Goal: Task Accomplishment & Management: Manage account settings

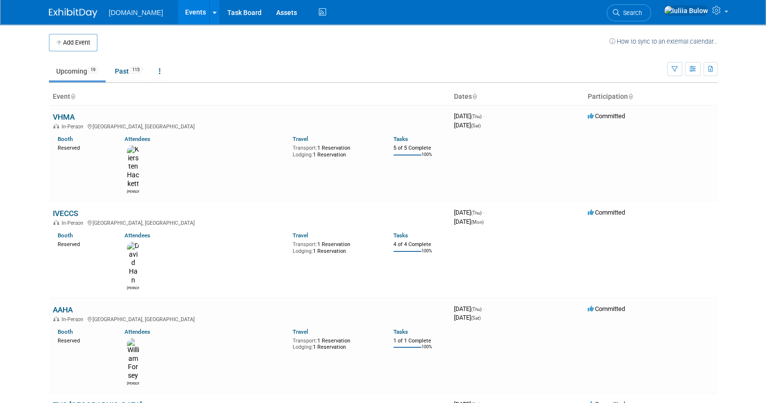
drag, startPoint x: 90, startPoint y: 40, endPoint x: 90, endPoint y: 49, distance: 9.2
click at [90, 40] on button "Add Event" at bounding box center [73, 42] width 48 height 17
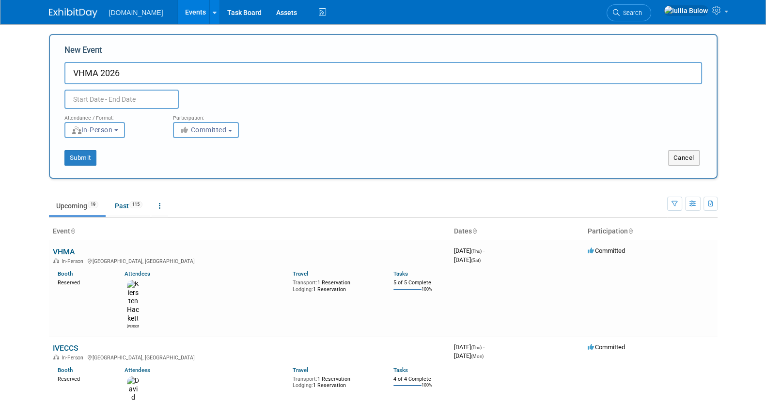
type input "VHMA 2026"
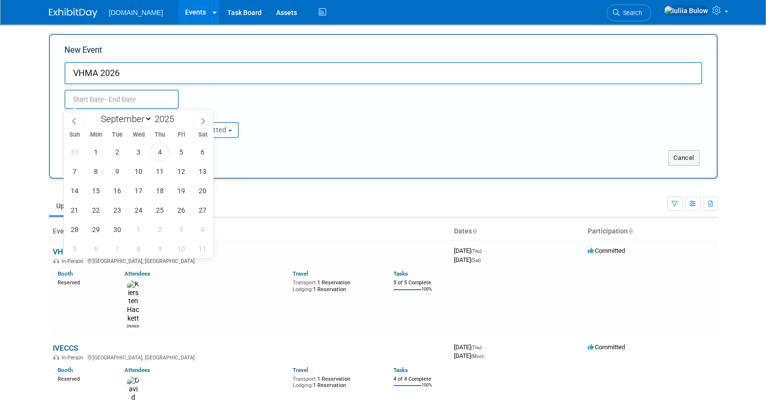
click at [111, 96] on input "text" at bounding box center [121, 99] width 114 height 19
click at [181, 114] on span at bounding box center [177, 116] width 7 height 6
type input "2026"
click at [160, 170] on span "10" at bounding box center [159, 171] width 19 height 19
click at [202, 172] on span "12" at bounding box center [202, 171] width 19 height 19
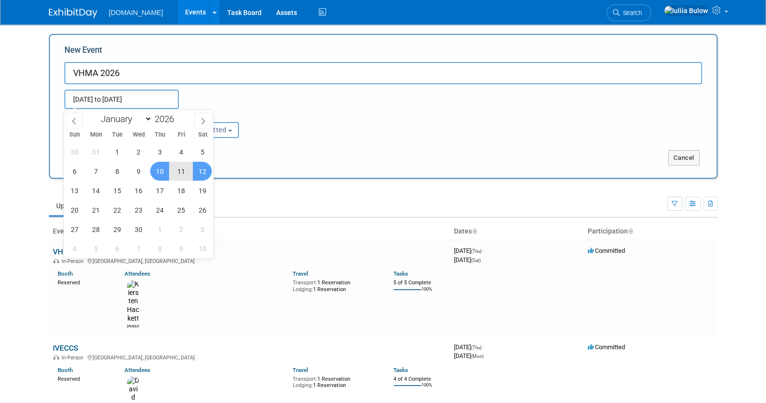
type input "Sep 10, 2026 to Sep 12, 2026"
click at [374, 98] on div "Sep 10, 2026 to Sep 12, 2026 (3 days) Duplicate Event Warning" at bounding box center [383, 96] width 652 height 25
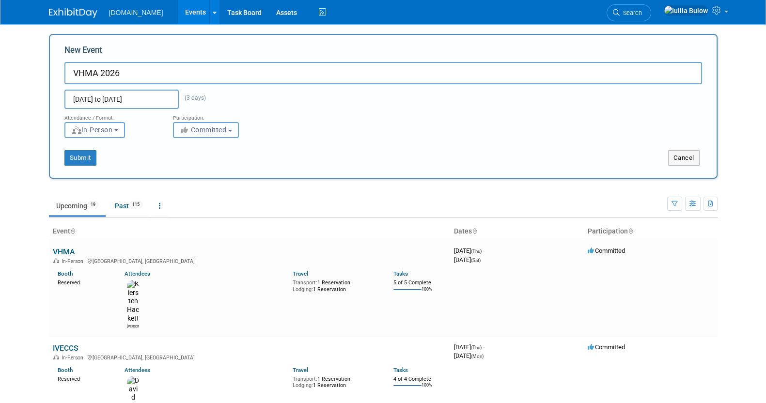
click at [222, 130] on span "Committed" at bounding box center [203, 130] width 47 height 8
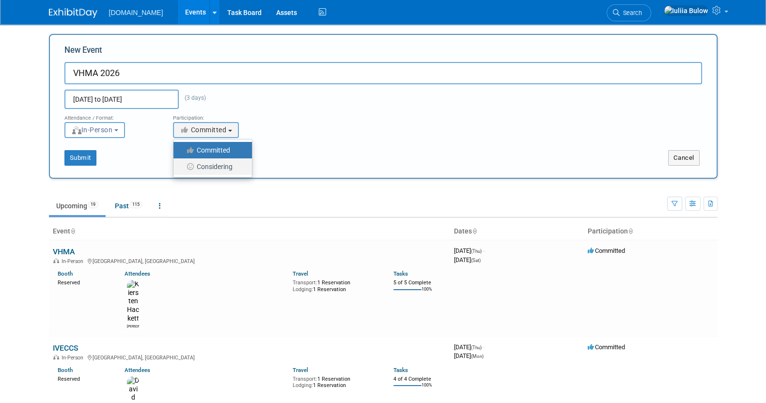
click at [220, 163] on label "Considering" at bounding box center [210, 166] width 64 height 13
click at [182, 164] on input "Considering" at bounding box center [179, 167] width 6 height 6
select select "2"
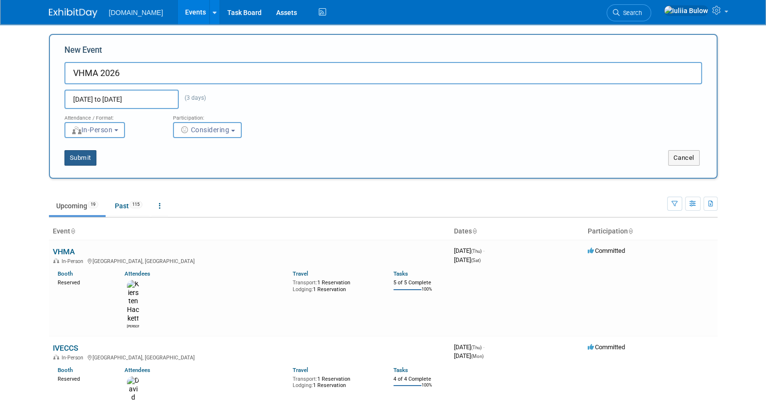
click at [81, 155] on button "Submit" at bounding box center [80, 157] width 32 height 15
click at [73, 155] on button "Submit" at bounding box center [80, 157] width 32 height 15
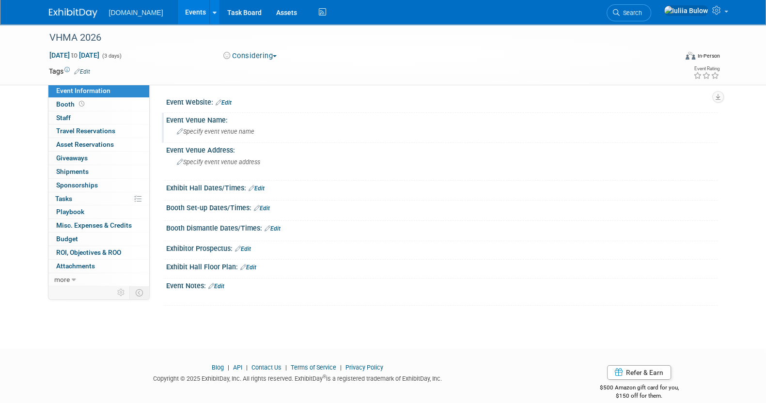
click at [248, 132] on span "Specify event venue name" at bounding box center [215, 131] width 77 height 7
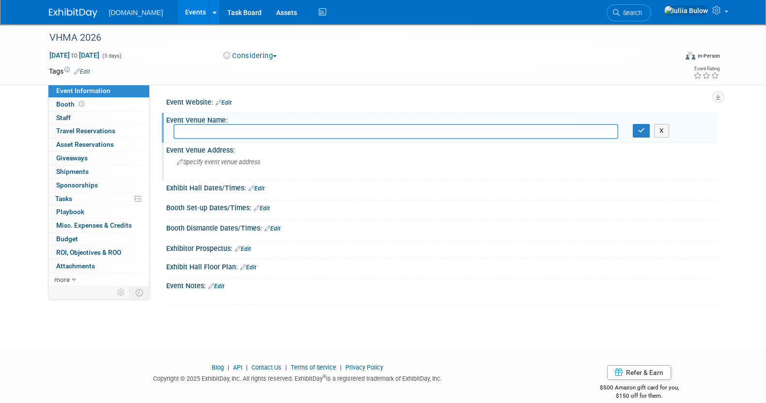
click at [246, 166] on div "Specify event venue address" at bounding box center [280, 165] width 215 height 22
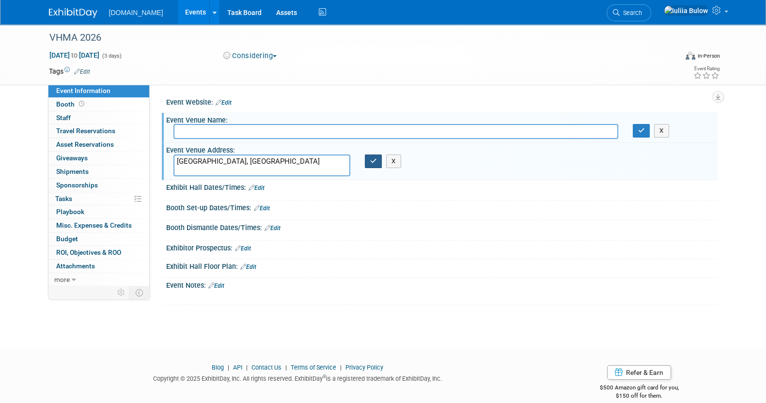
type textarea "Reno, NV"
click at [373, 160] on icon "button" at bounding box center [373, 161] width 7 height 6
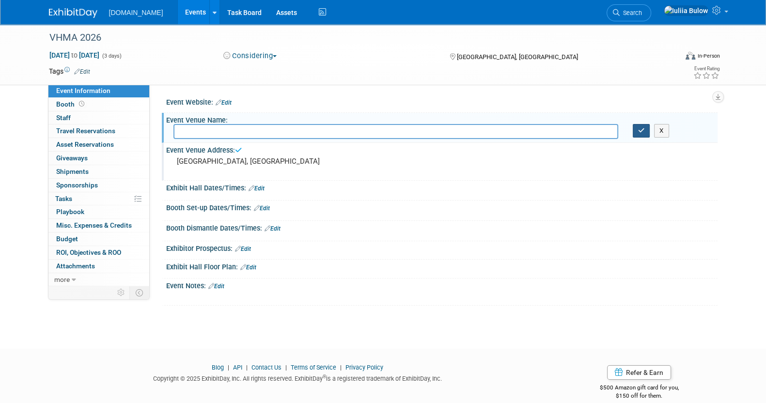
click at [642, 133] on icon "button" at bounding box center [641, 130] width 7 height 6
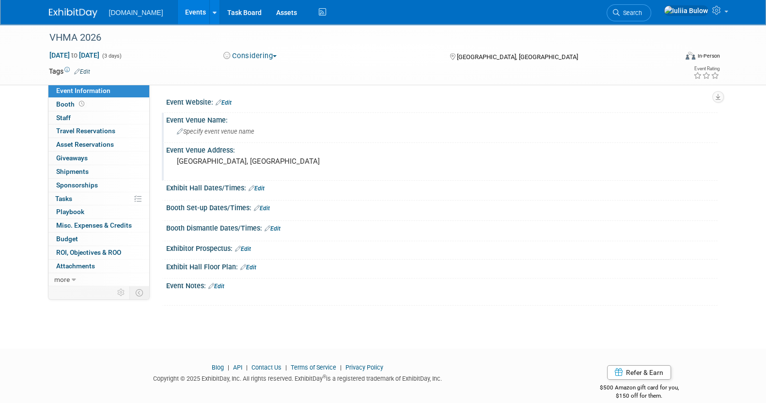
click at [220, 283] on link "Edit" at bounding box center [216, 286] width 16 height 7
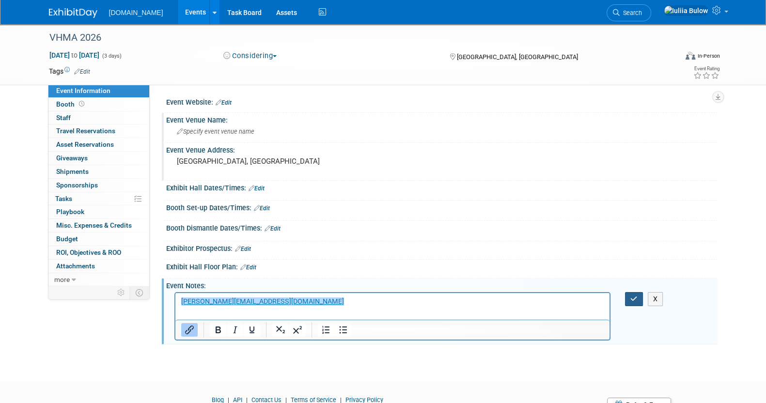
click at [631, 295] on icon "button" at bounding box center [633, 298] width 7 height 7
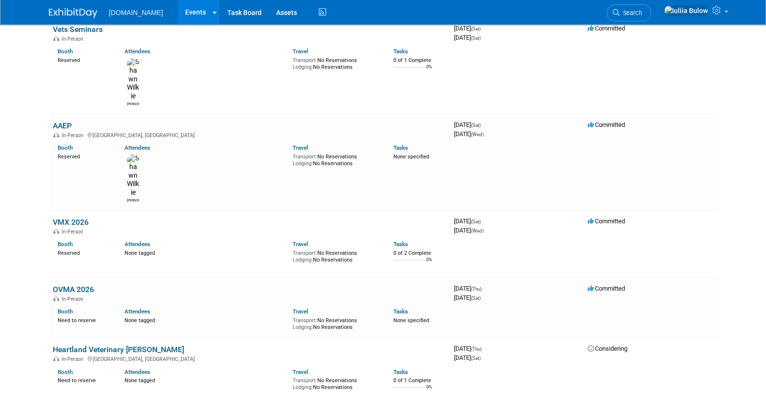
scroll to position [1177, 0]
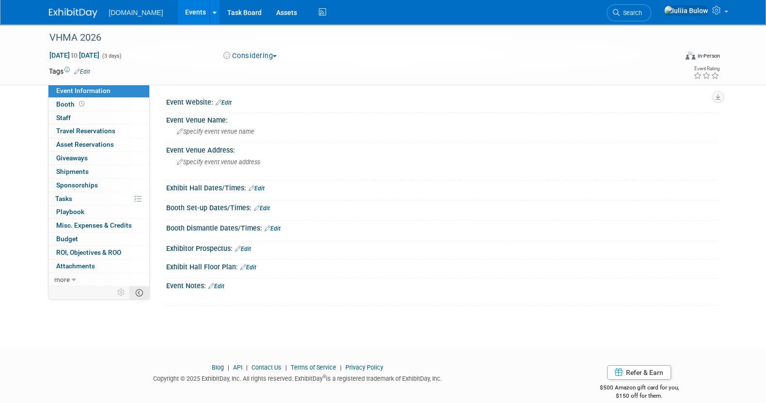
click at [138, 292] on icon at bounding box center [139, 292] width 7 height 7
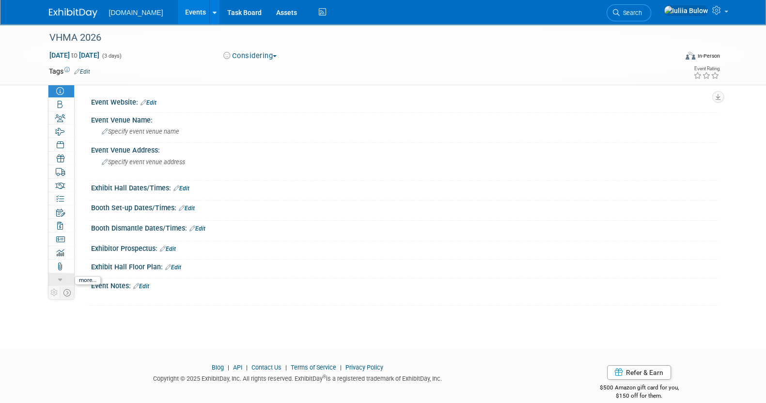
click at [58, 278] on icon at bounding box center [60, 280] width 4 height 7
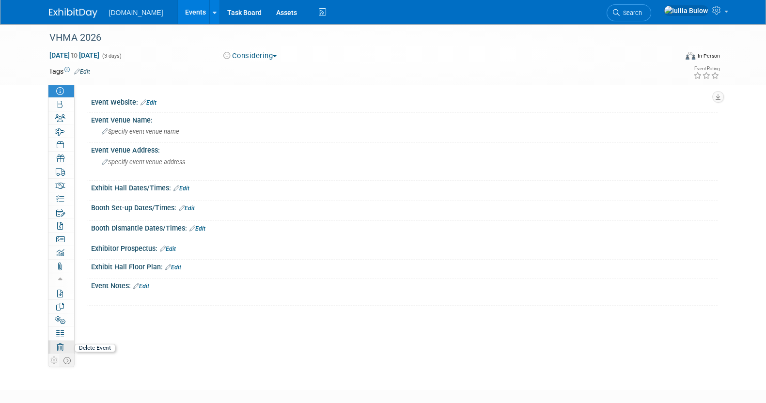
click at [62, 341] on link "Delete Event" at bounding box center [61, 346] width 26 height 13
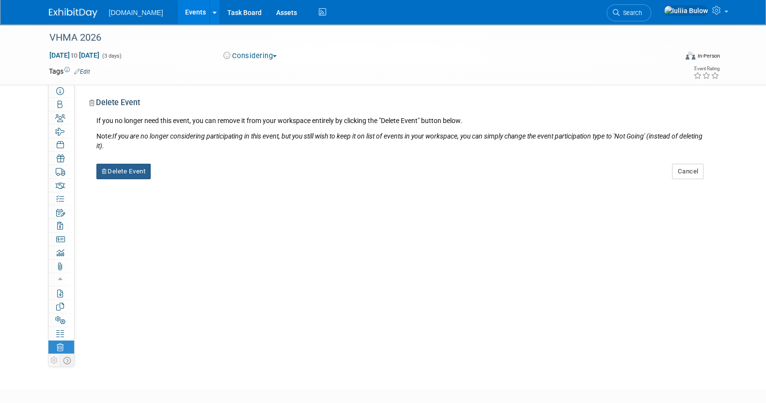
click at [144, 170] on button "Delete Event" at bounding box center [123, 171] width 55 height 15
click at [186, 170] on div "Yes No" at bounding box center [197, 180] width 77 height 24
click at [185, 181] on link "Yes" at bounding box center [184, 179] width 28 height 15
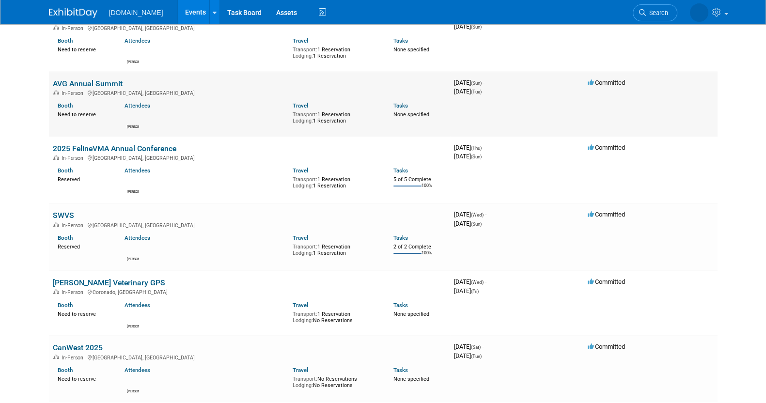
scroll to position [303, 0]
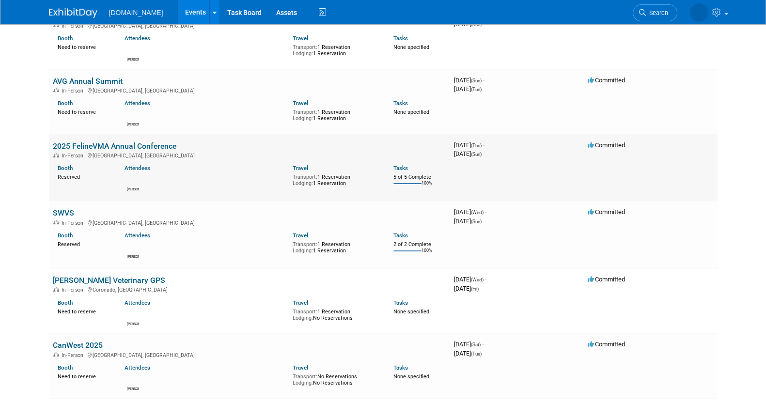
click at [116, 144] on link "2025 FelineVMA Annual Conference" at bounding box center [114, 145] width 123 height 9
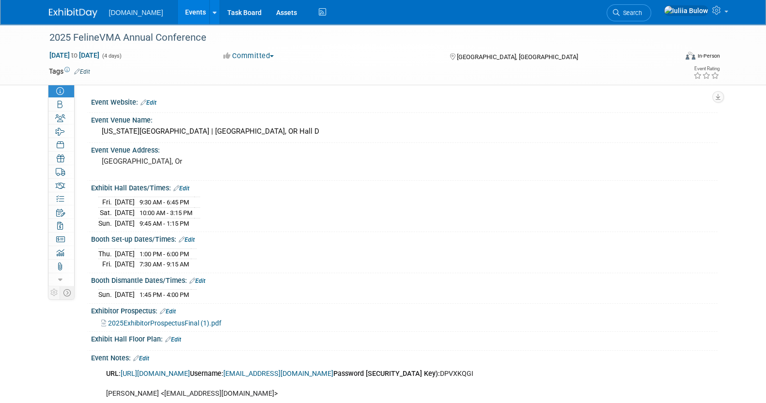
click at [179, 339] on link "Edit" at bounding box center [173, 339] width 16 height 7
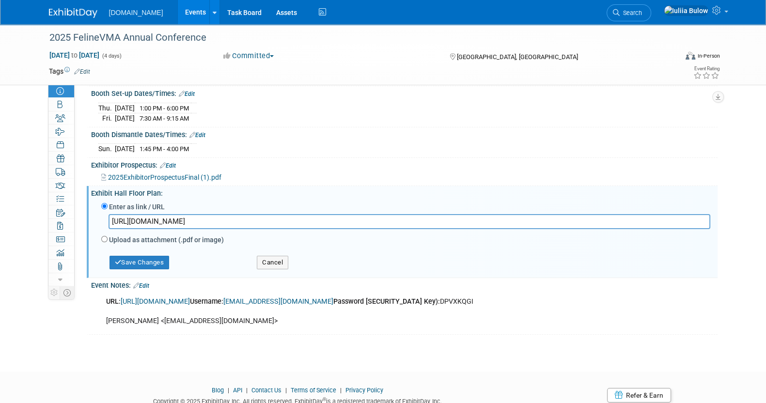
scroll to position [179, 0]
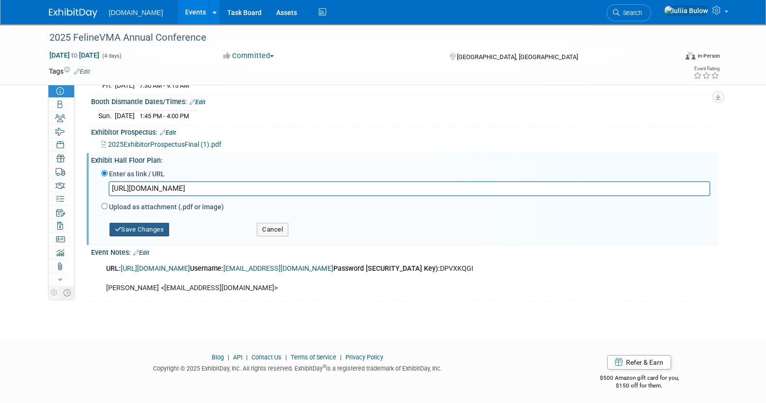
type input "https://www.conferenceharvester.com/floorplan/v2/index.asp?EventKey=FSCPQZZI"
click at [143, 223] on button "Save Changes" at bounding box center [139, 230] width 60 height 14
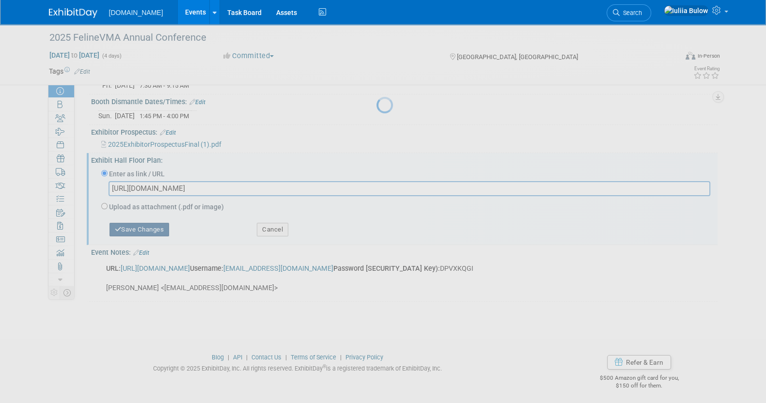
scroll to position [116, 0]
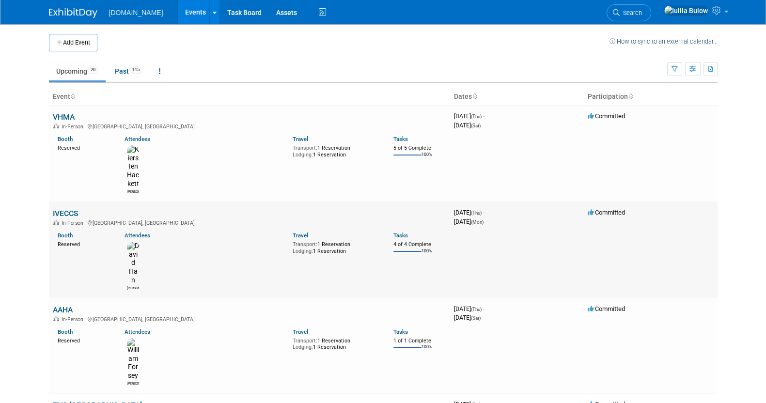
click at [75, 209] on link "IVECCS" at bounding box center [66, 213] width 26 height 9
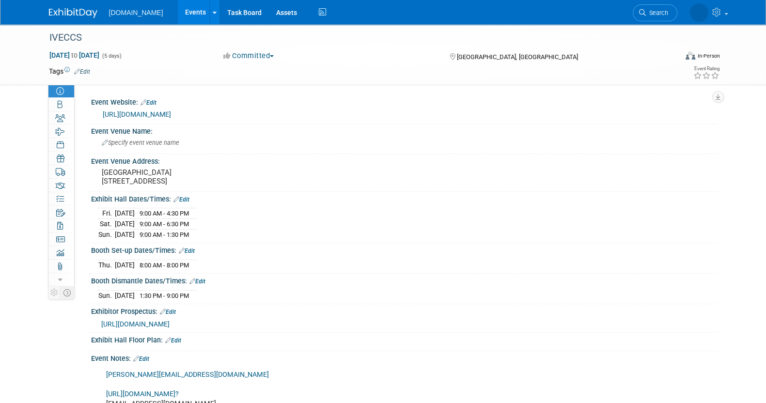
scroll to position [60, 0]
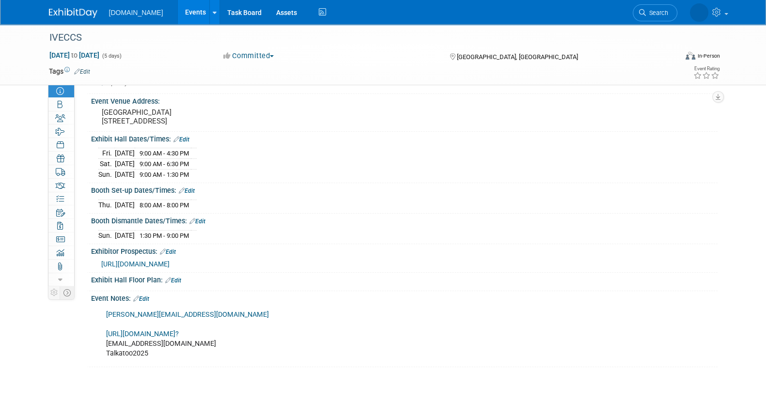
click at [185, 284] on div "Exhibit Hall Floor Plan: Edit" at bounding box center [404, 279] width 626 height 13
click at [179, 284] on link "Edit" at bounding box center [173, 280] width 16 height 7
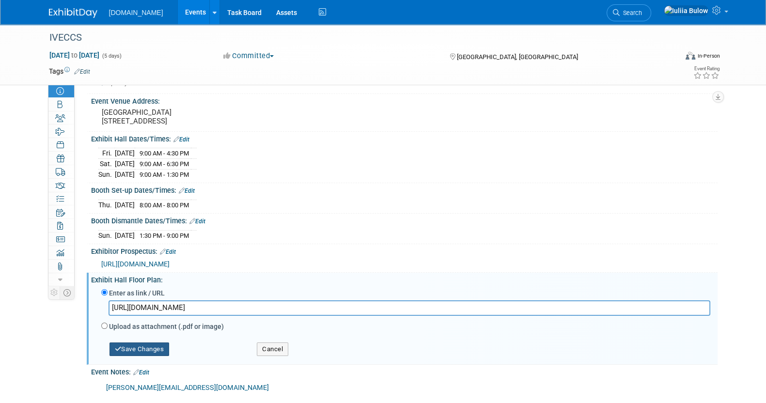
type input "[URL][DOMAIN_NAME]"
click at [145, 356] on button "Save Changes" at bounding box center [139, 349] width 60 height 14
